Goal: Task Accomplishment & Management: Complete application form

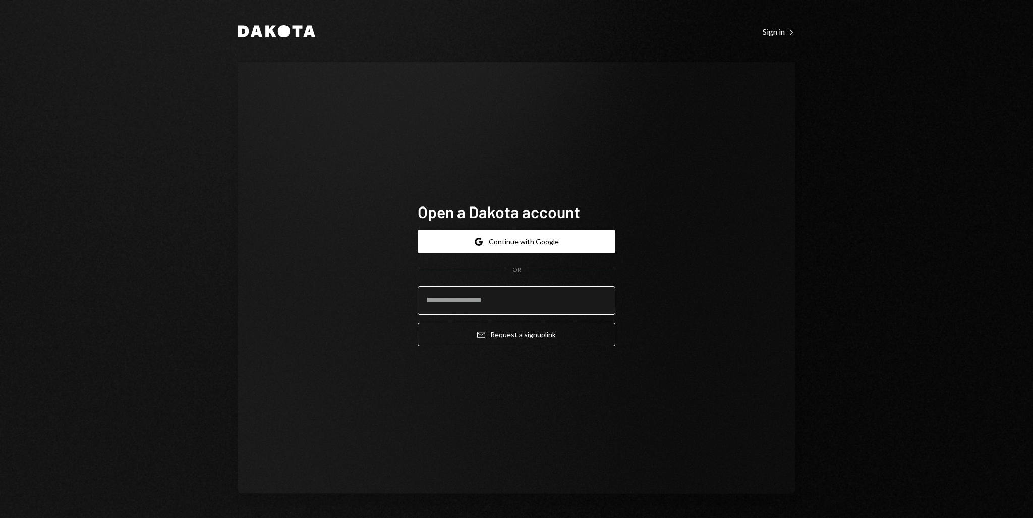
click at [498, 299] on input "email" at bounding box center [517, 300] width 198 height 28
type input "**********"
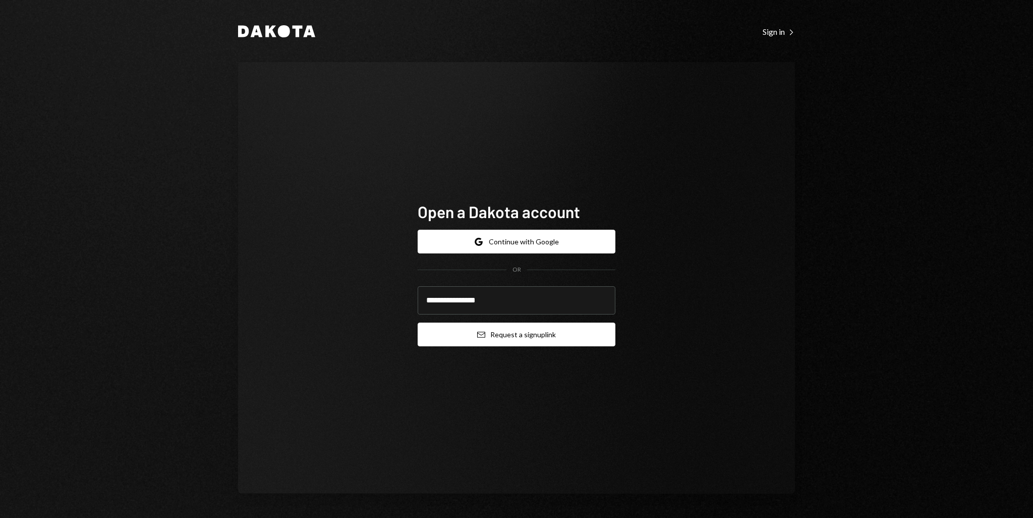
click at [525, 335] on button "Email Request a sign up link" at bounding box center [517, 334] width 198 height 24
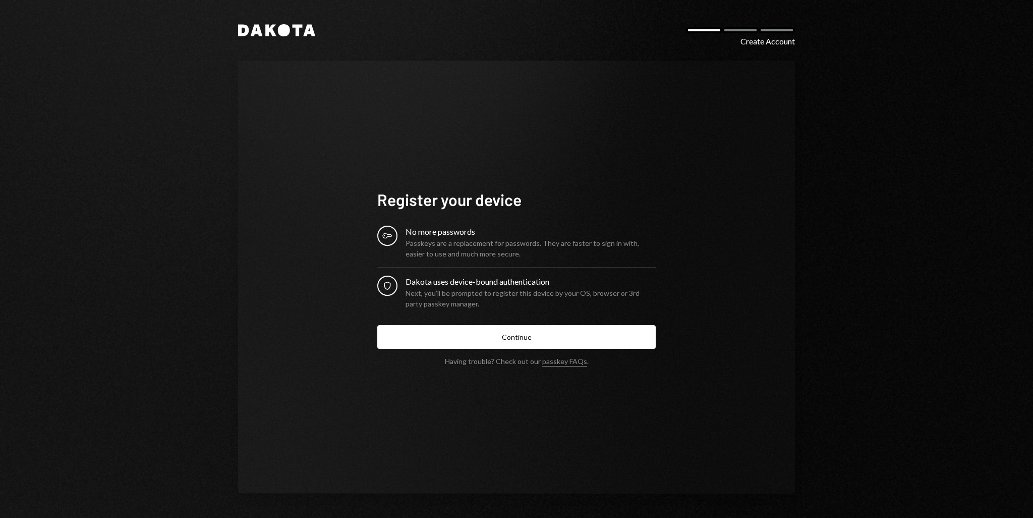
click at [305, 33] on icon at bounding box center [309, 31] width 12 height 12
click at [569, 361] on link "passkey FAQs" at bounding box center [564, 362] width 45 height 10
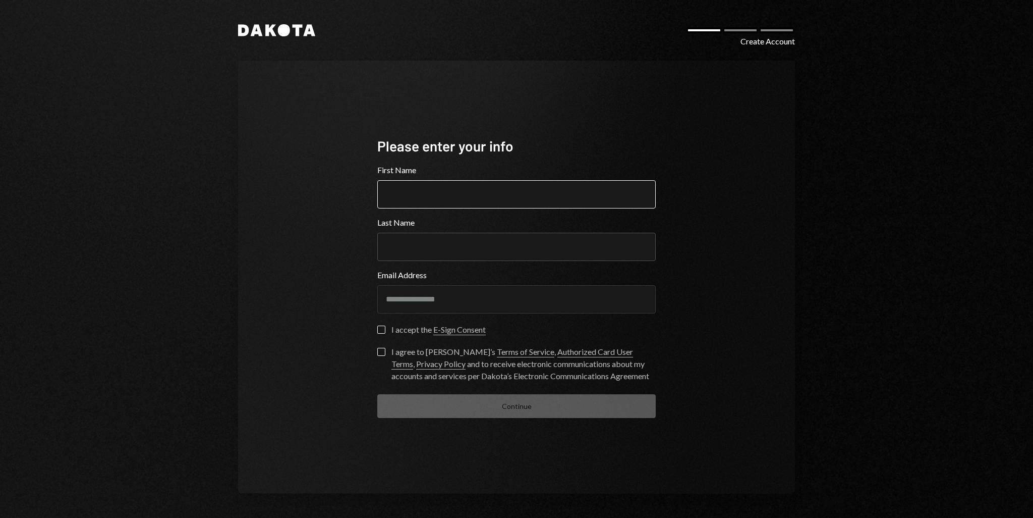
click at [422, 192] on input "First Name" at bounding box center [516, 194] width 278 height 28
type input "**"
type input "****"
click at [380, 329] on button "I accept the E-Sign Consent" at bounding box center [381, 329] width 8 height 8
click at [380, 351] on button "I agree to Dakota’s Terms of Service , Authorized Card User Terms , Privacy Pol…" at bounding box center [381, 352] width 8 height 8
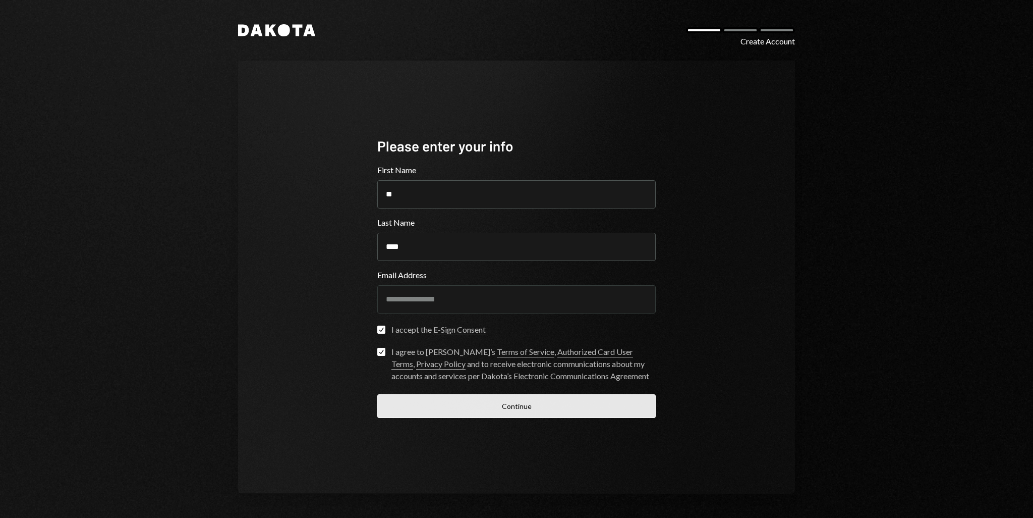
click at [518, 409] on button "Continue" at bounding box center [516, 406] width 278 height 24
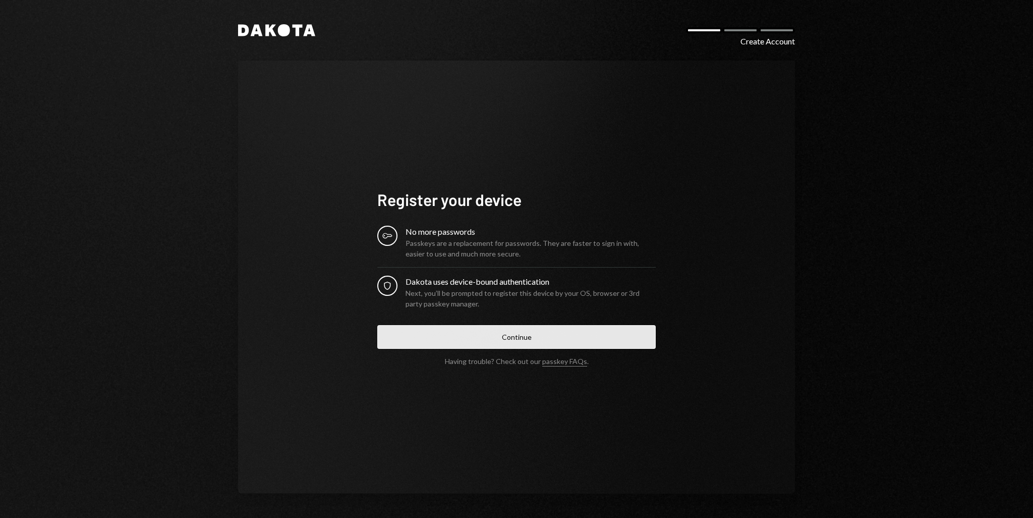
click at [536, 333] on button "Continue" at bounding box center [516, 337] width 278 height 24
click at [501, 240] on div "Passkeys are a replacement for passwords. They are faster to sign in with, easi…" at bounding box center [531, 248] width 250 height 21
click at [381, 232] on div "Key" at bounding box center [387, 235] width 20 height 20
click at [414, 230] on div "No more passwords" at bounding box center [531, 231] width 250 height 12
click at [529, 335] on button "Continue" at bounding box center [516, 337] width 278 height 24
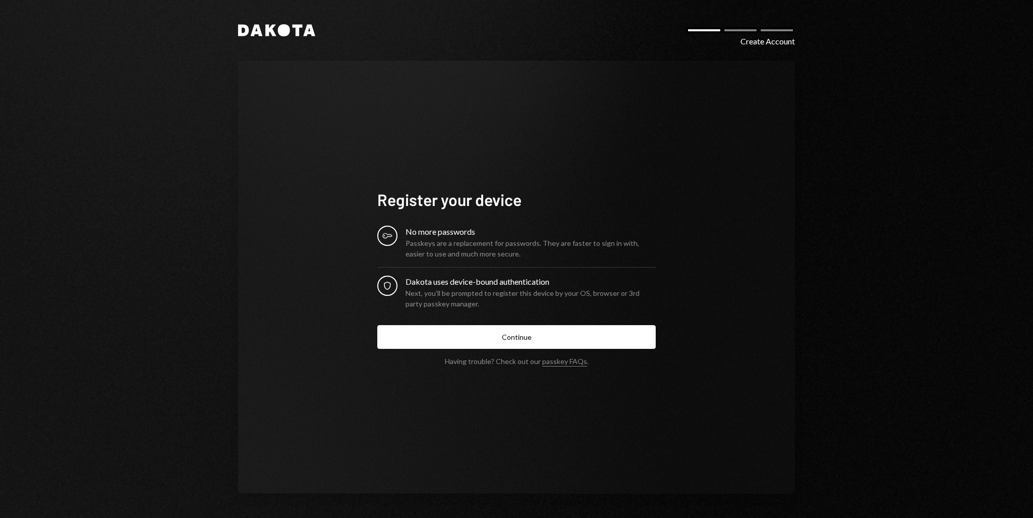
click at [749, 29] on div at bounding box center [740, 30] width 36 height 6
click at [711, 33] on div at bounding box center [704, 30] width 36 height 6
click at [534, 339] on button "Continue" at bounding box center [516, 337] width 278 height 24
click at [393, 234] on div "Key" at bounding box center [387, 235] width 20 height 20
click at [436, 243] on div "Passkeys are a replacement for passwords. They are faster to sign in with, easi…" at bounding box center [531, 248] width 250 height 21
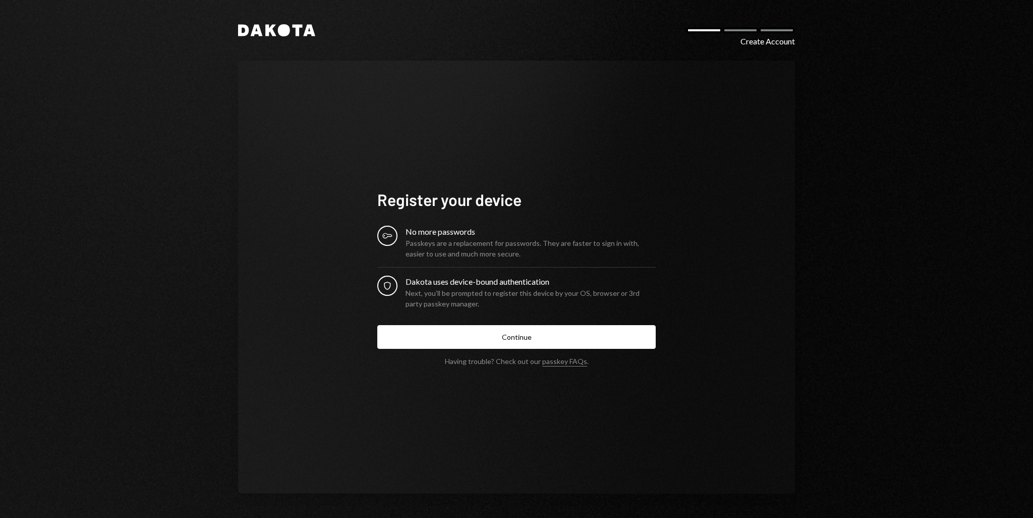
click at [513, 249] on div "Passkeys are a replacement for passwords. They are faster to sign in with, easi…" at bounding box center [531, 248] width 250 height 21
click at [481, 294] on div "Next, you’ll be prompted to register this device by your OS, browser or 3rd par…" at bounding box center [531, 298] width 250 height 21
drag, startPoint x: 985, startPoint y: 0, endPoint x: 585, endPoint y: 177, distance: 436.8
click at [585, 177] on div "Register your device Key No more passwords Passkeys are a replacement for passw…" at bounding box center [516, 277] width 303 height 257
